Goal: Information Seeking & Learning: Learn about a topic

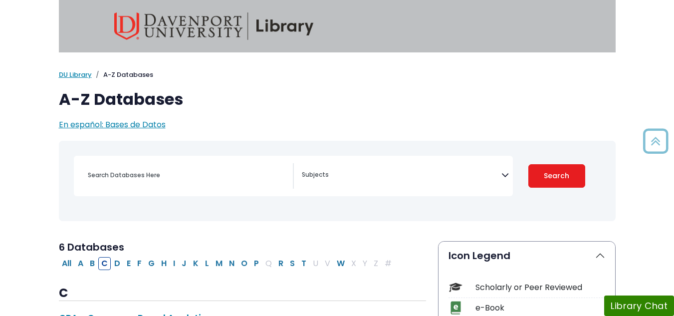
select select "Database Subject Filter"
click at [106, 265] on button "C" at bounding box center [104, 263] width 12 height 13
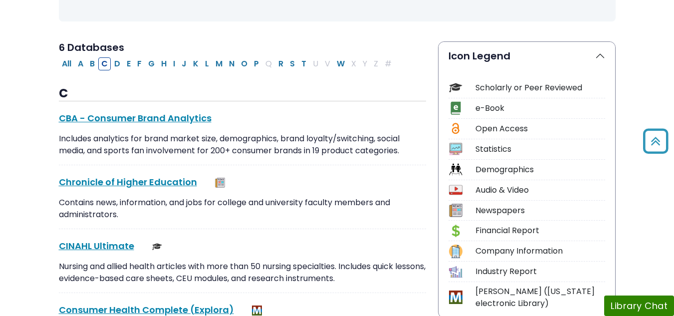
scroll to position [249, 0]
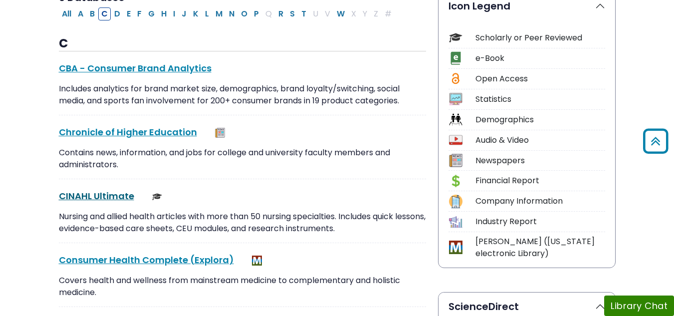
click at [110, 194] on link "CINAHL Ultimate This link opens in a new window" at bounding box center [96, 196] width 75 height 12
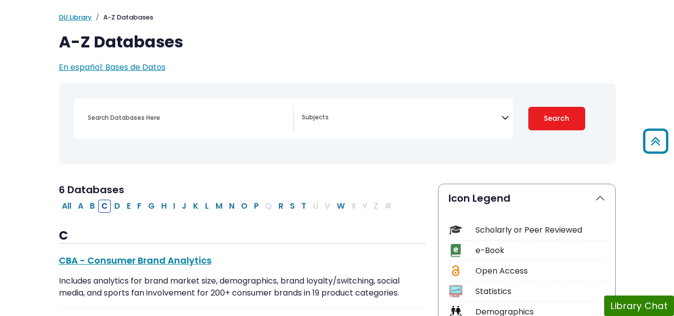
scroll to position [0, 0]
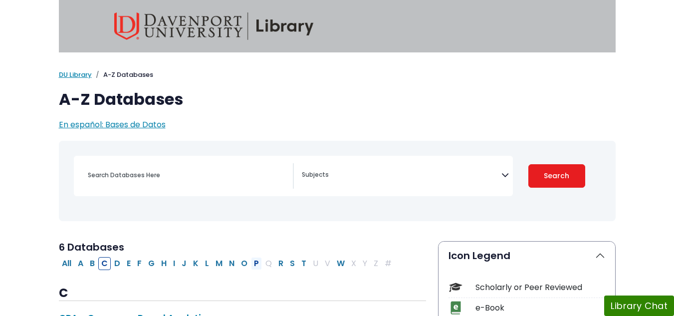
click at [253, 263] on button "P" at bounding box center [256, 263] width 11 height 13
select select "Database Subject Filter"
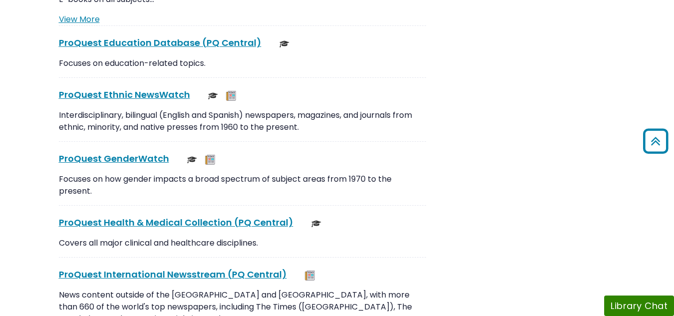
scroll to position [1397, 0]
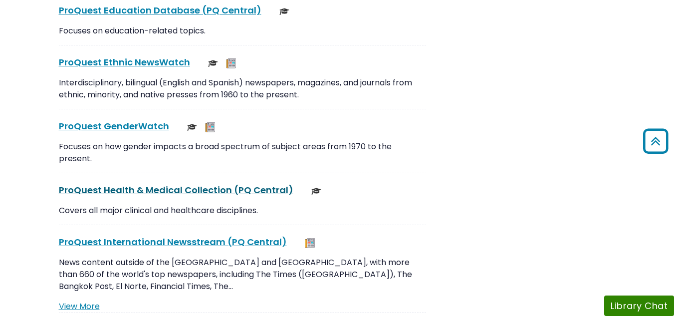
click at [149, 188] on link "ProQuest Health & Medical Collection (PQ Central) This link opens in a new wind…" at bounding box center [176, 190] width 234 height 12
